Goal: Transaction & Acquisition: Obtain resource

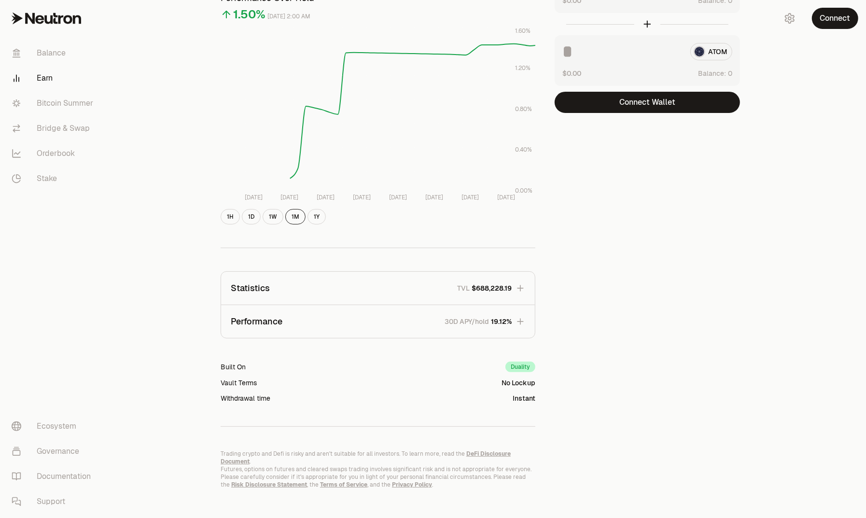
scroll to position [107, 0]
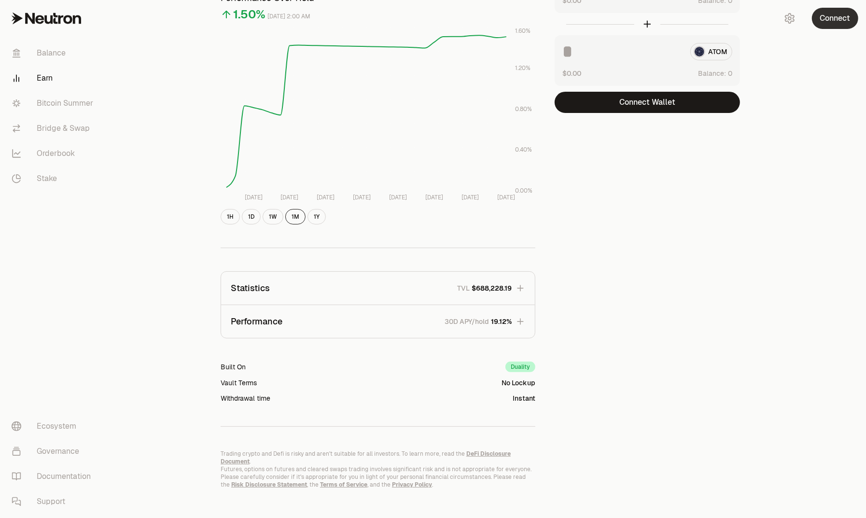
click at [835, 22] on button "Connect" at bounding box center [835, 18] width 46 height 21
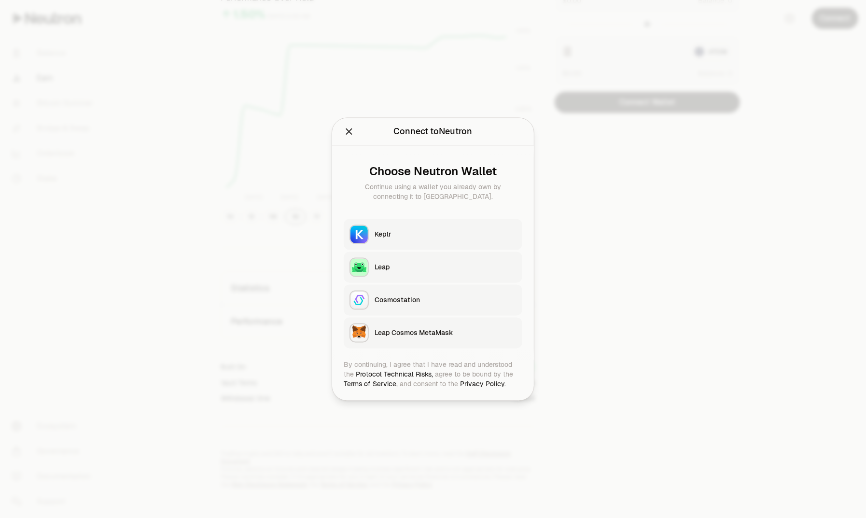
click at [393, 230] on div "Keplr" at bounding box center [445, 234] width 142 height 10
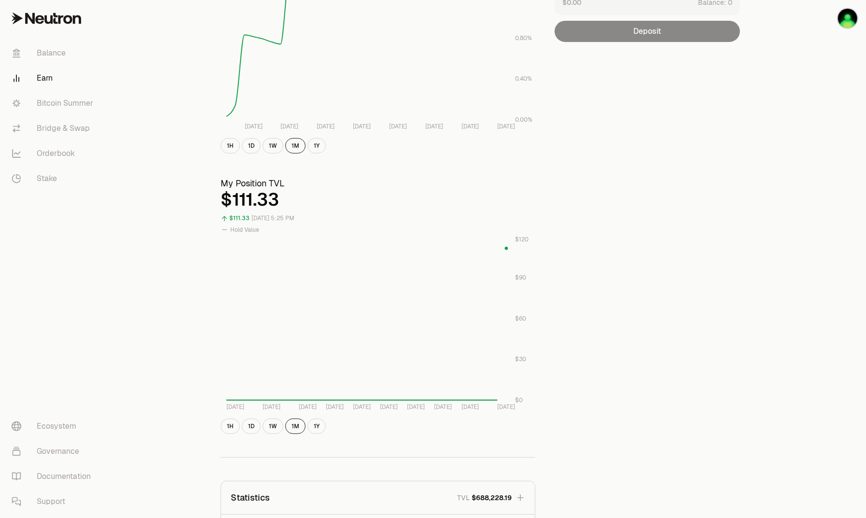
scroll to position [0, 0]
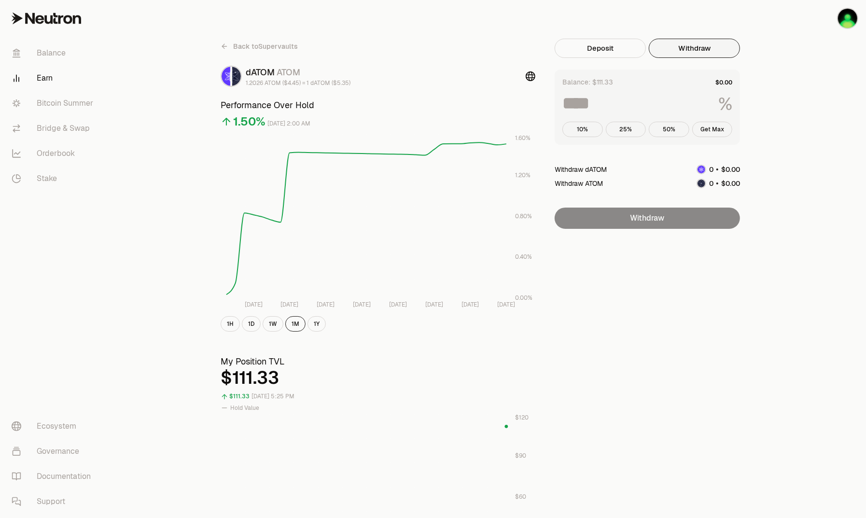
click at [690, 48] on button "Withdraw" at bounding box center [694, 48] width 91 height 19
click at [713, 133] on button "Get Max" at bounding box center [712, 129] width 41 height 15
type input "***"
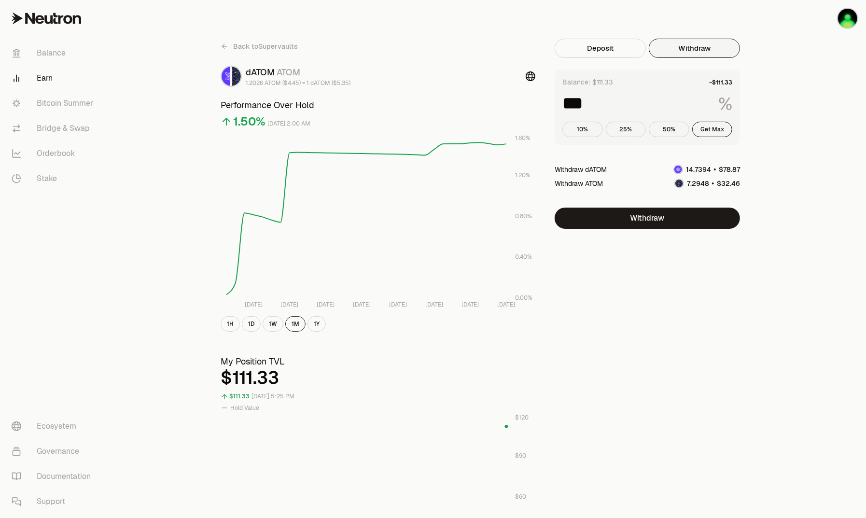
click at [45, 80] on link "Earn" at bounding box center [54, 78] width 100 height 25
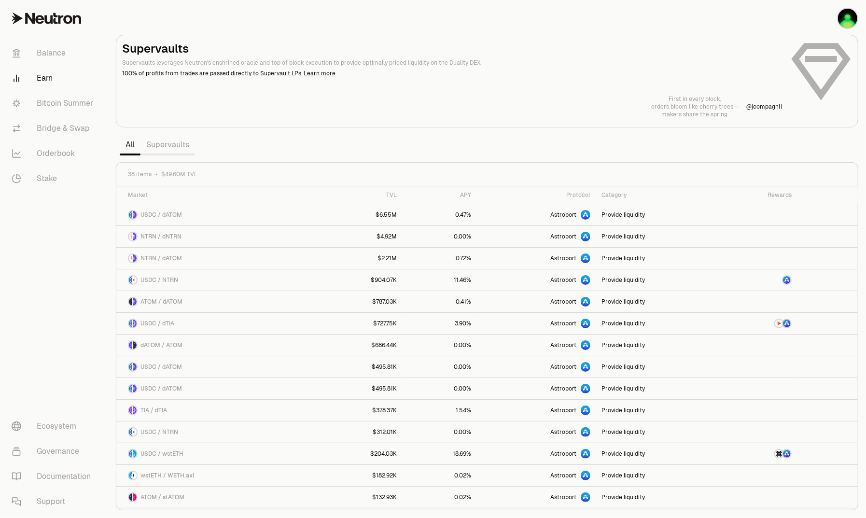
click at [169, 145] on link "Supervaults" at bounding box center [167, 144] width 55 height 19
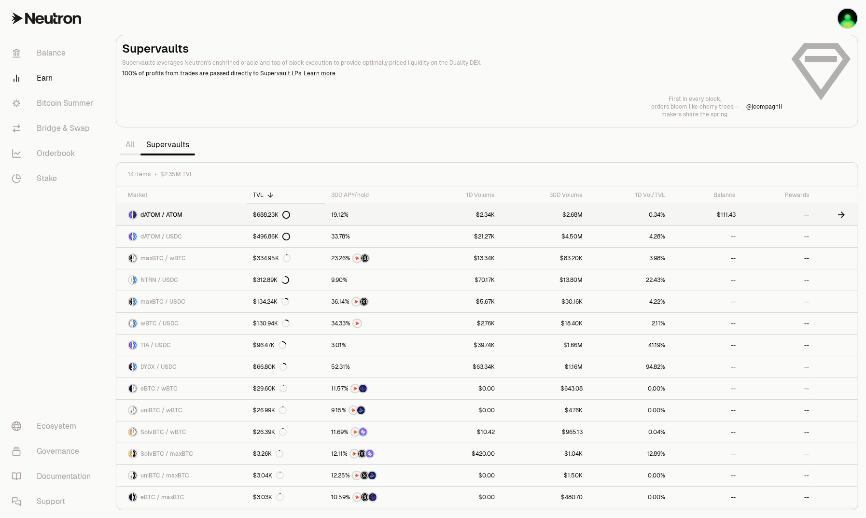
click at [843, 215] on icon at bounding box center [842, 215] width 3 height 6
